Goal: Task Accomplishment & Management: Manage account settings

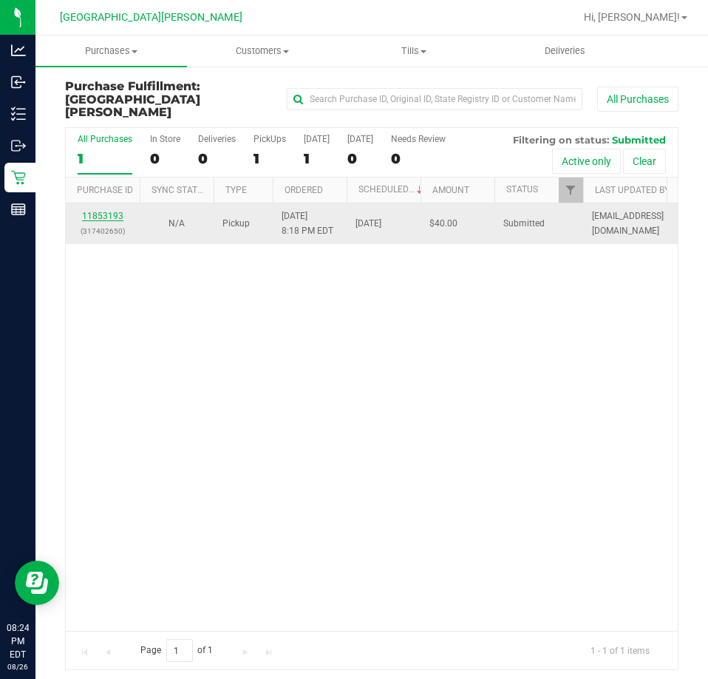
click at [122, 211] on link "11853193" at bounding box center [102, 216] width 41 height 10
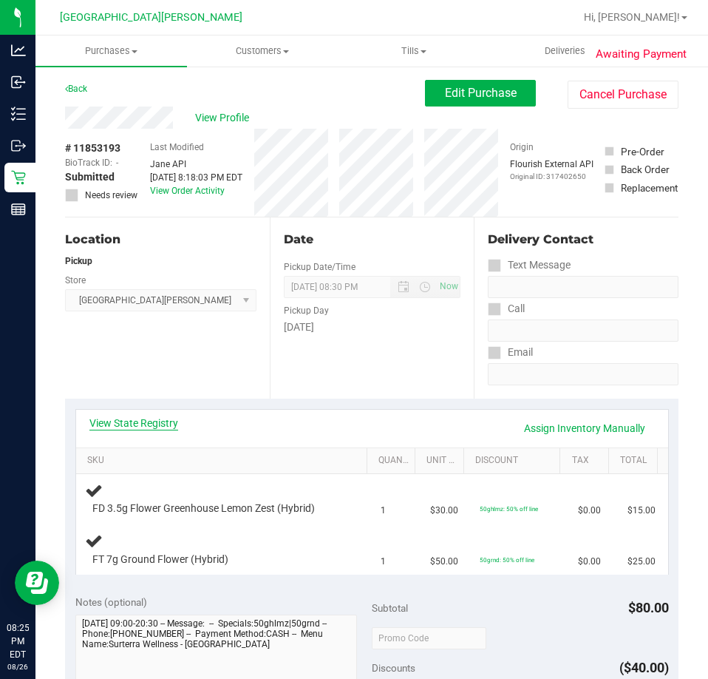
click at [146, 419] on link "View State Registry" at bounding box center [133, 423] width 89 height 15
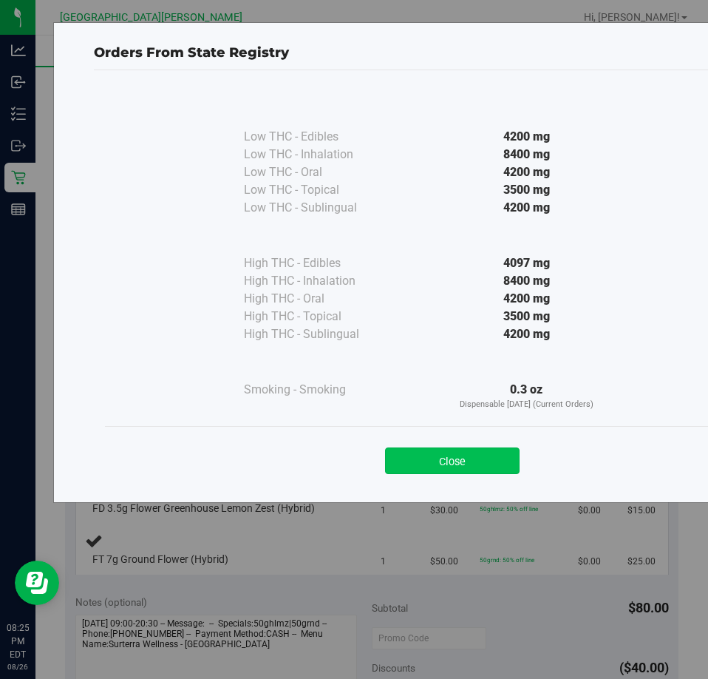
click at [430, 458] on button "Close" at bounding box center [452, 460] width 135 height 27
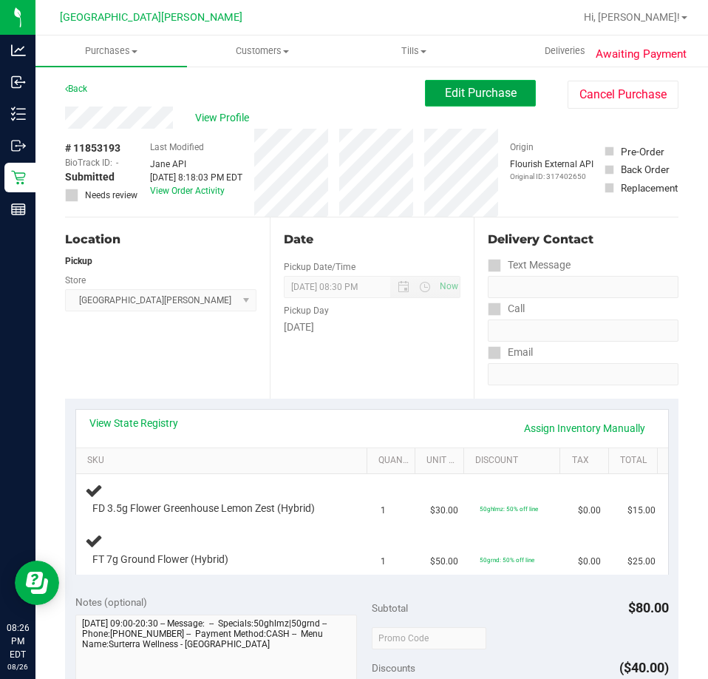
click at [458, 97] on span "Edit Purchase" at bounding box center [481, 93] width 72 height 14
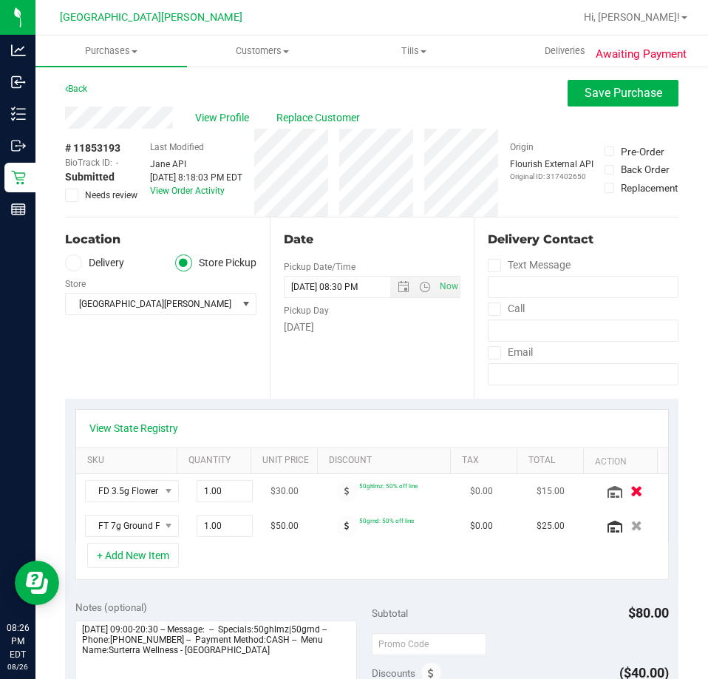
click at [631, 489] on icon "button" at bounding box center [637, 491] width 13 height 11
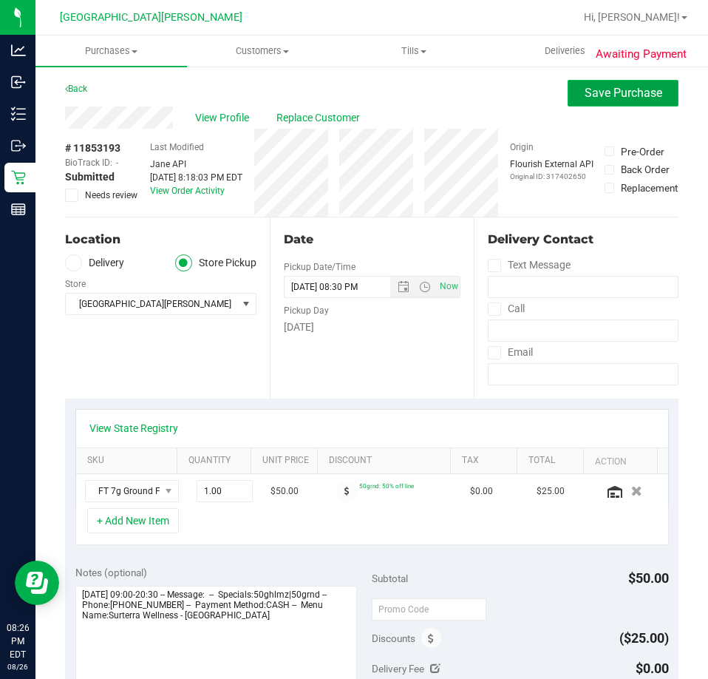
click at [591, 91] on span "Save Purchase" at bounding box center [624, 93] width 78 height 14
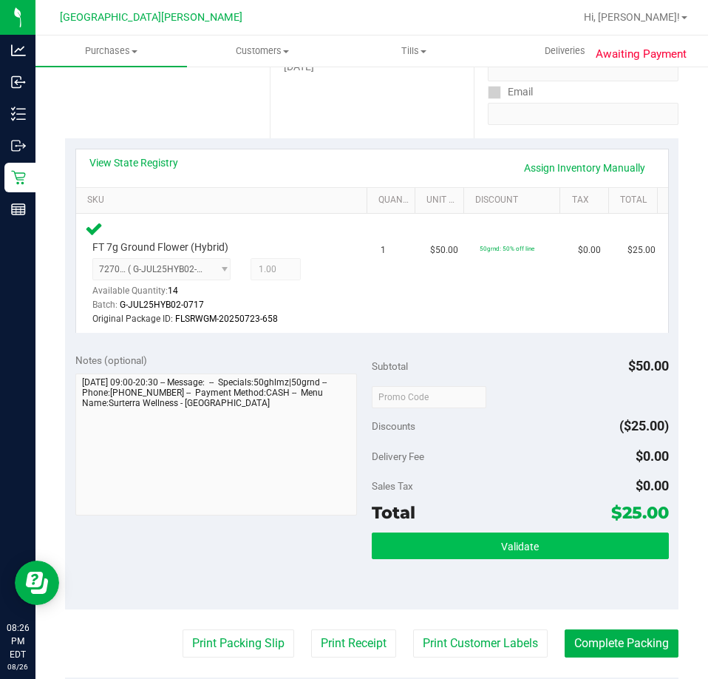
scroll to position [296, 0]
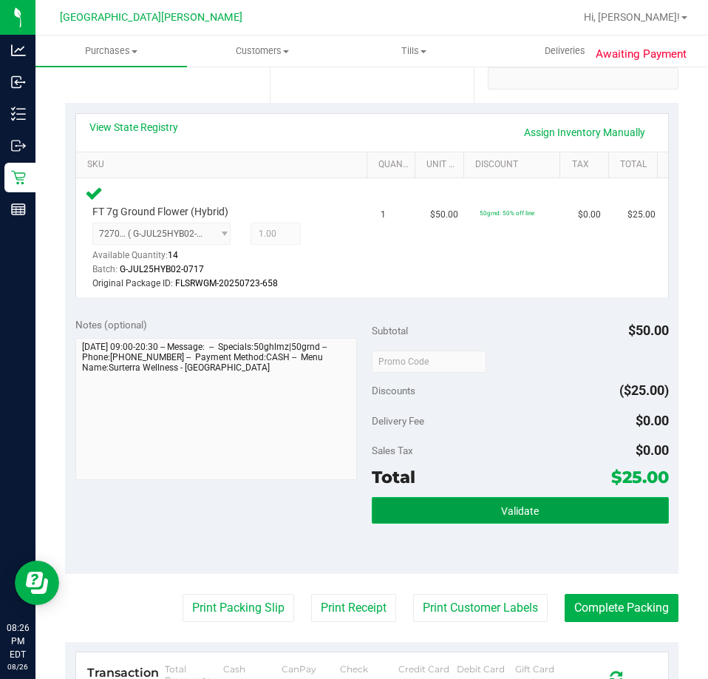
click at [523, 508] on span "Validate" at bounding box center [520, 511] width 38 height 12
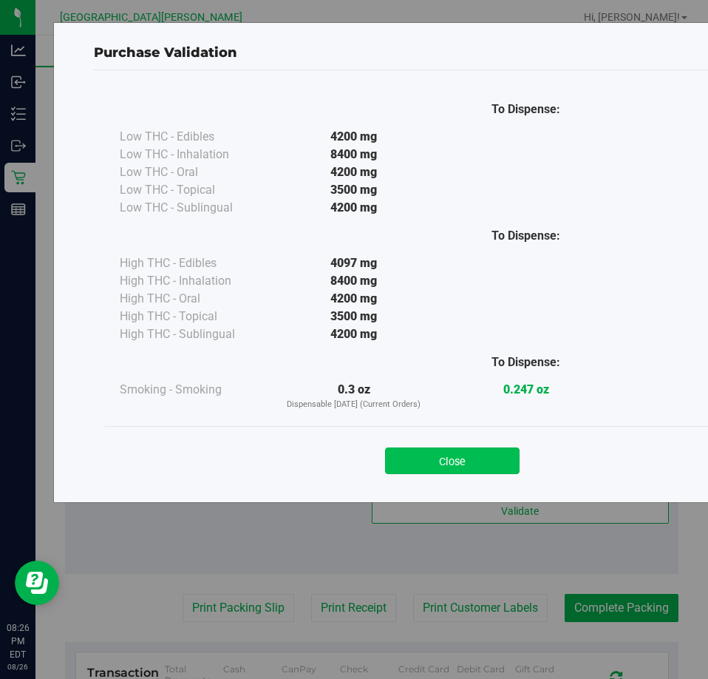
click at [427, 462] on button "Close" at bounding box center [452, 460] width 135 height 27
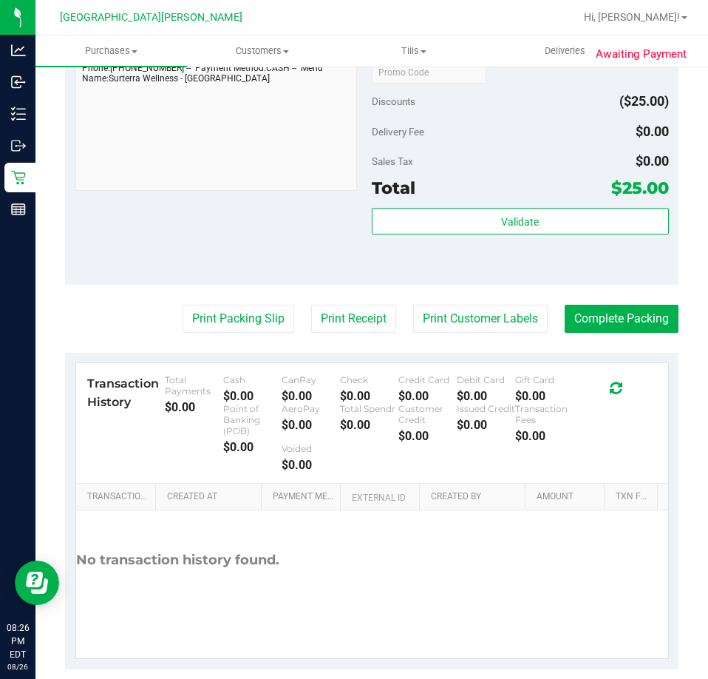
scroll to position [592, 0]
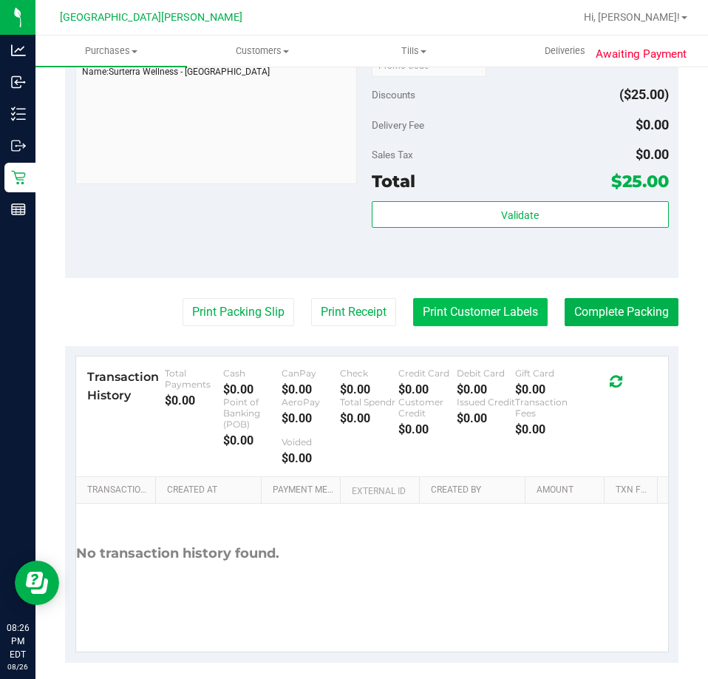
click at [480, 316] on button "Print Customer Labels" at bounding box center [480, 312] width 135 height 28
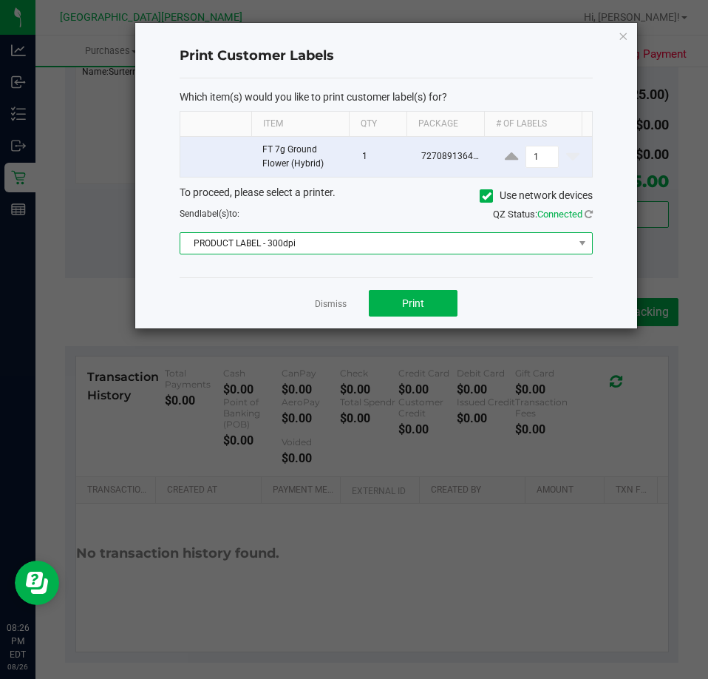
click at [308, 244] on span "PRODUCT LABEL - 300dpi" at bounding box center [376, 243] width 393 height 21
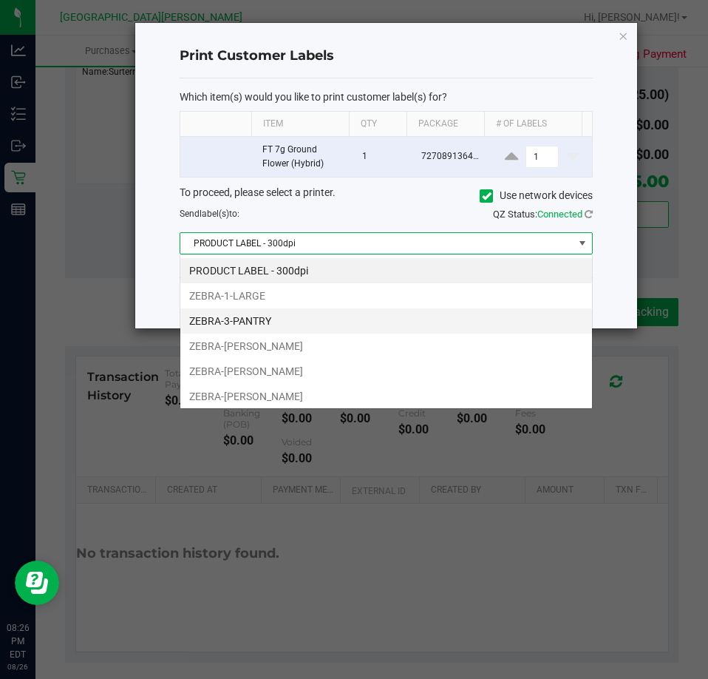
scroll to position [22, 413]
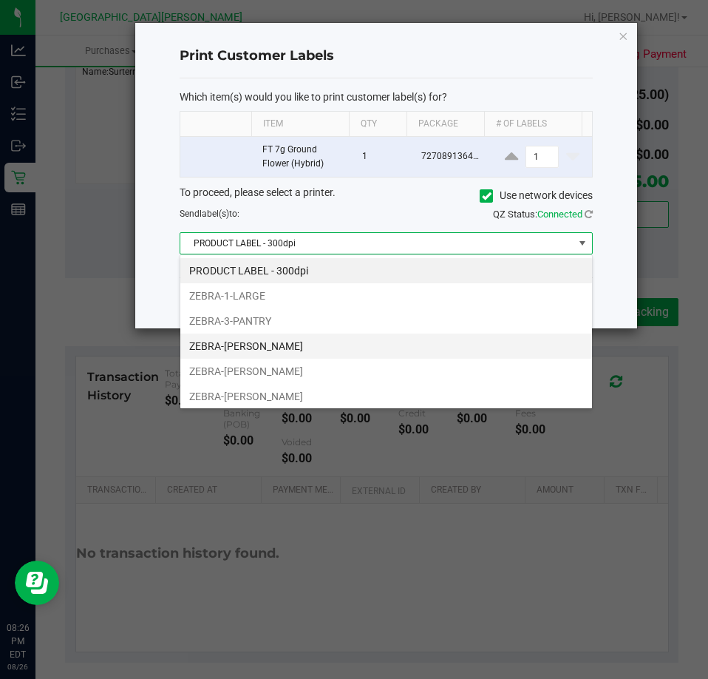
click at [278, 343] on li "ZEBRA-[PERSON_NAME]" at bounding box center [386, 345] width 412 height 25
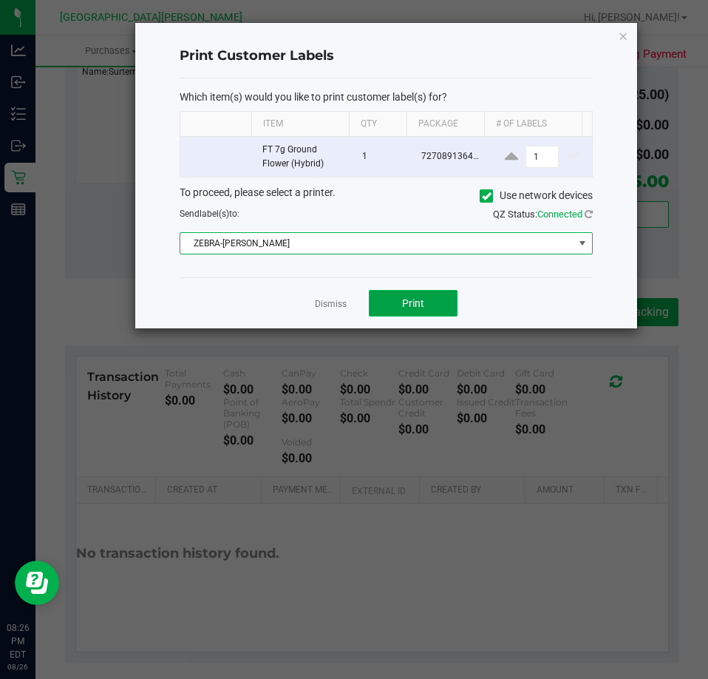
click at [416, 302] on span "Print" at bounding box center [413, 303] width 22 height 12
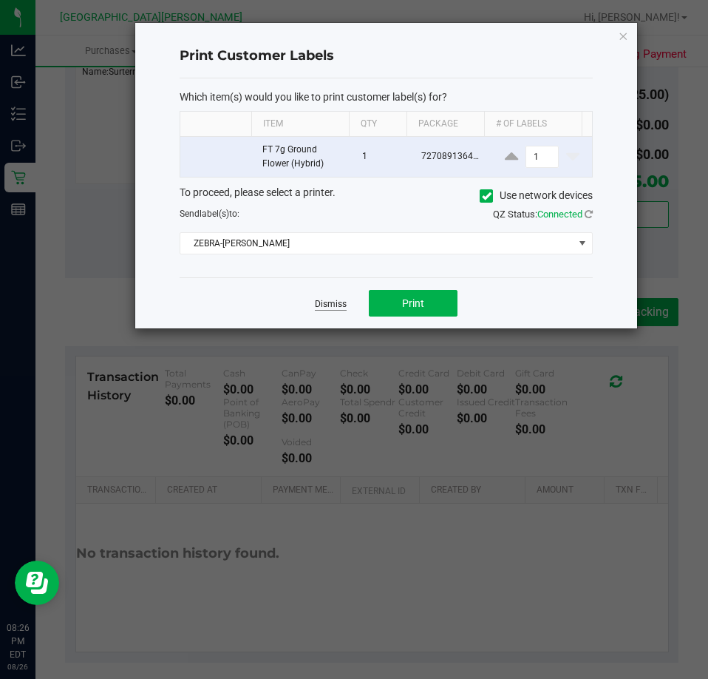
click at [324, 302] on link "Dismiss" at bounding box center [331, 304] width 32 height 13
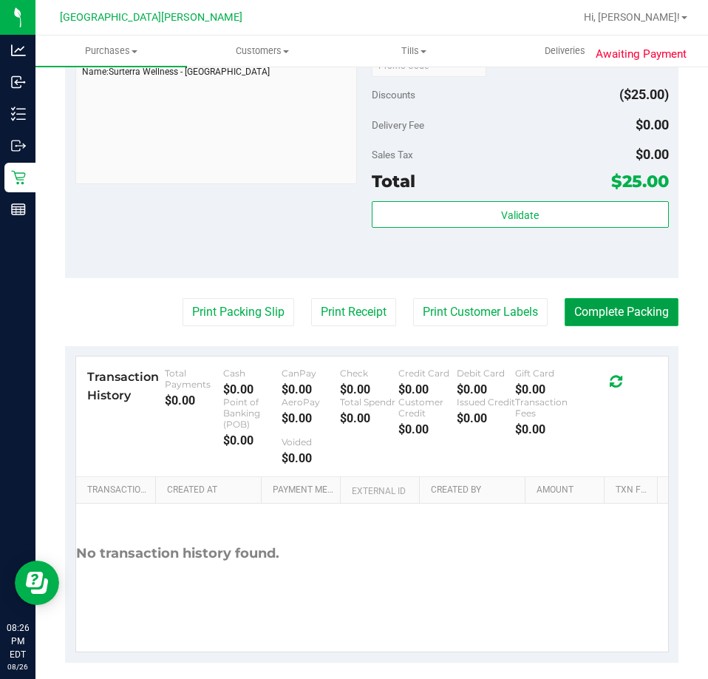
click at [598, 309] on button "Complete Packing" at bounding box center [622, 312] width 114 height 28
